Goal: Task Accomplishment & Management: Manage account settings

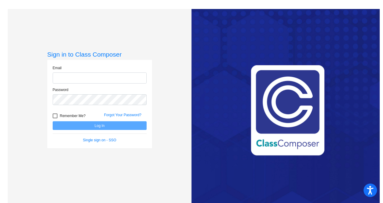
type input "[PERSON_NAME][EMAIL_ADDRESS][PERSON_NAME][DOMAIN_NAME]"
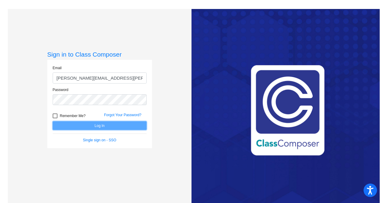
click at [93, 127] on button "Log In" at bounding box center [100, 125] width 94 height 9
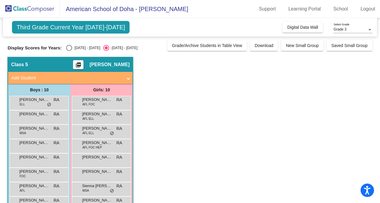
click at [69, 48] on div "Select an option" at bounding box center [69, 48] width 6 height 6
click at [69, 51] on input "[DATE] - [DATE]" at bounding box center [69, 51] width 0 height 0
radio input "true"
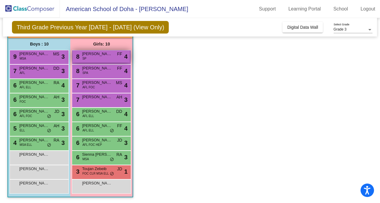
scroll to position [46, 0]
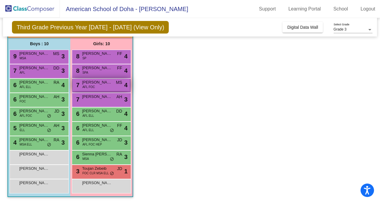
click at [98, 86] on div "7 [PERSON_NAME] AFL FOC MS lock do_not_disturb_alt 4" at bounding box center [101, 85] width 57 height 12
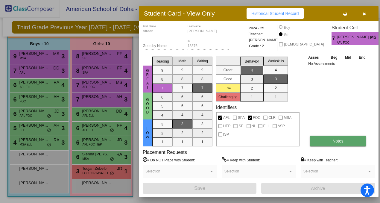
click at [322, 139] on button "Notes" at bounding box center [338, 141] width 57 height 11
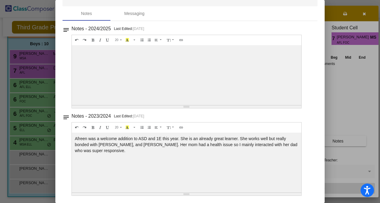
scroll to position [0, 0]
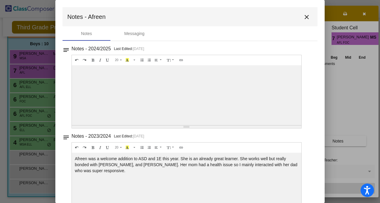
click at [303, 18] on mat-icon "close" at bounding box center [306, 16] width 7 height 7
